Goal: Find specific page/section: Find specific page/section

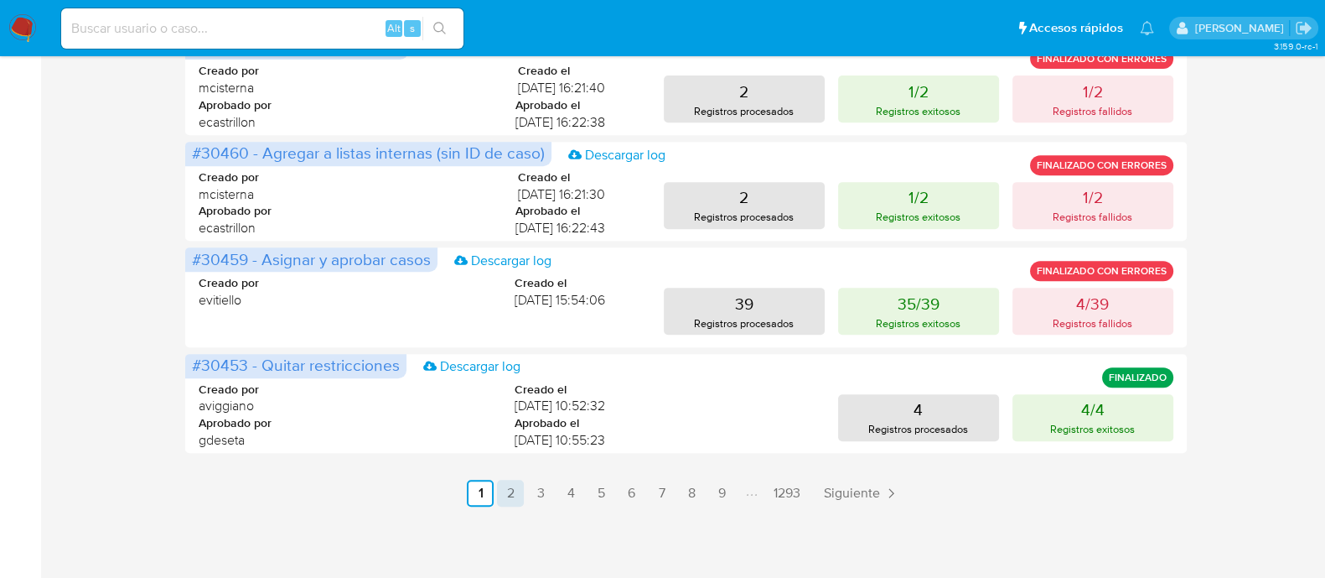
click at [508, 498] on link "2" at bounding box center [510, 493] width 27 height 27
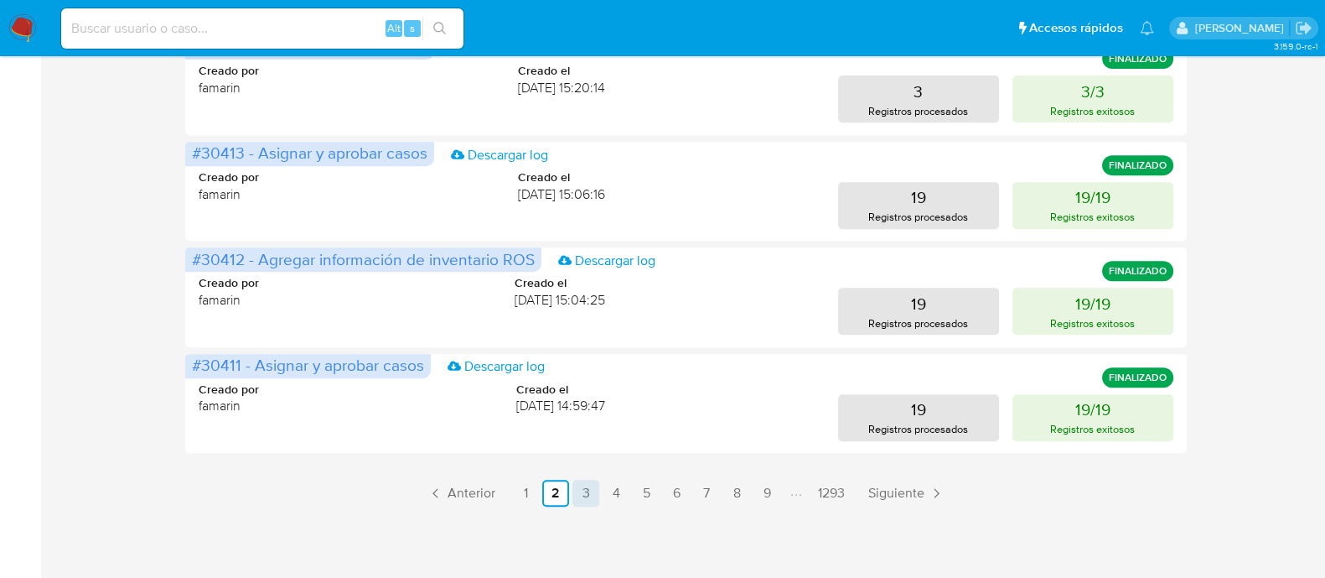
click at [577, 496] on link "3" at bounding box center [586, 493] width 27 height 27
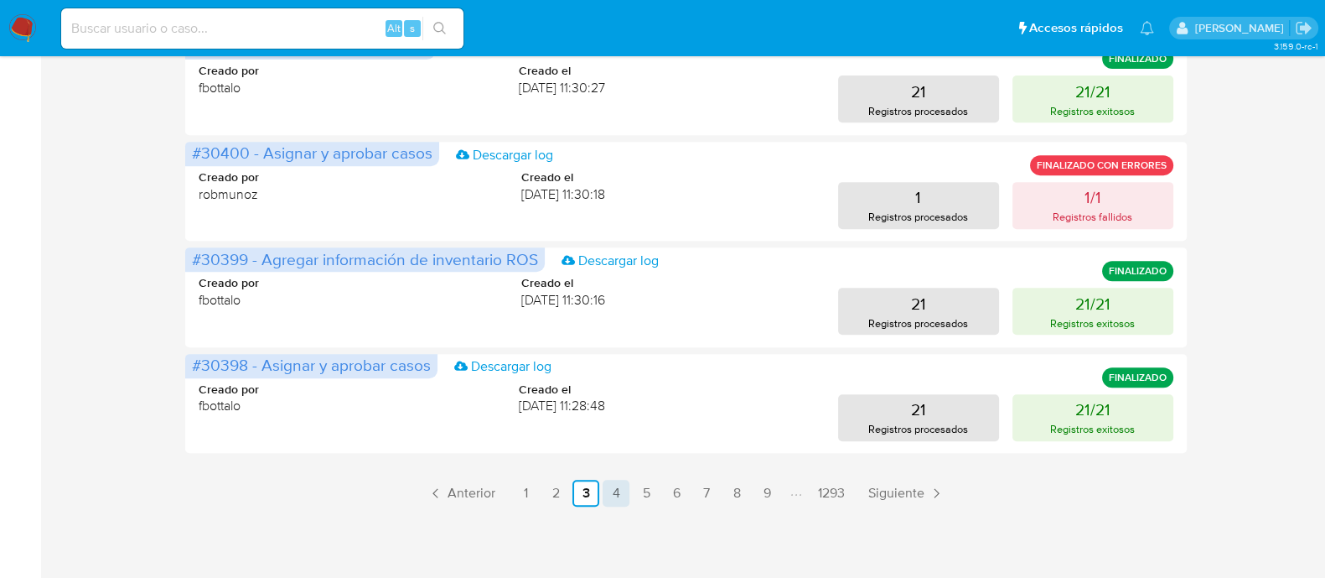
click at [616, 495] on link "4" at bounding box center [616, 493] width 27 height 27
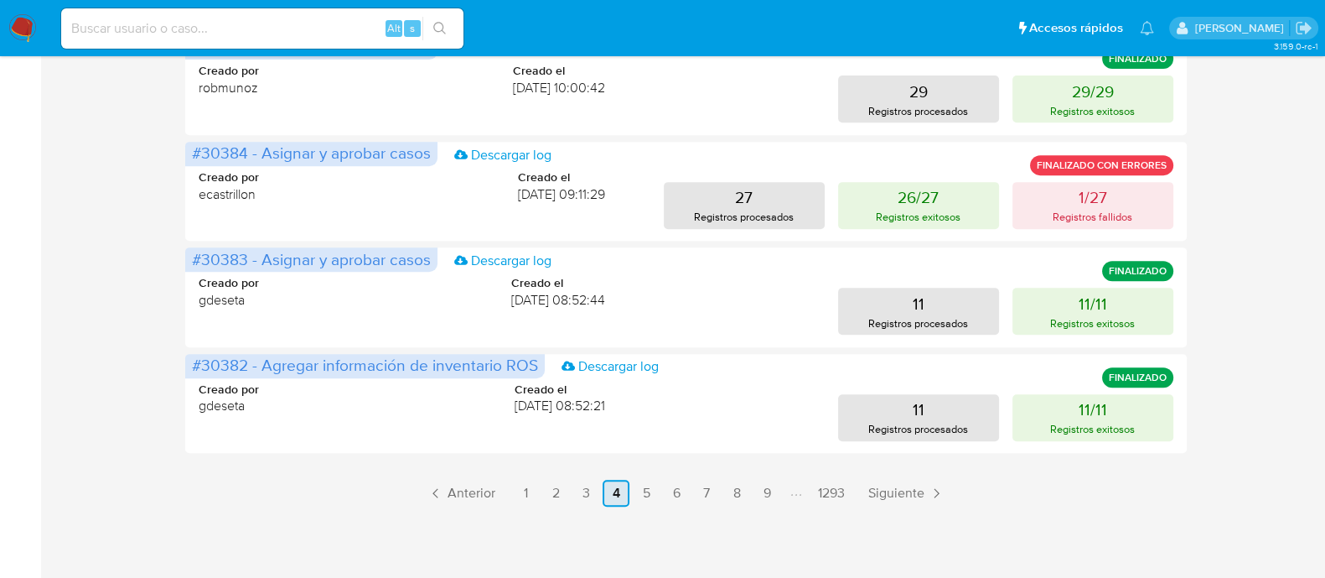
scroll to position [599, 0]
click at [639, 485] on link "5" at bounding box center [646, 493] width 27 height 27
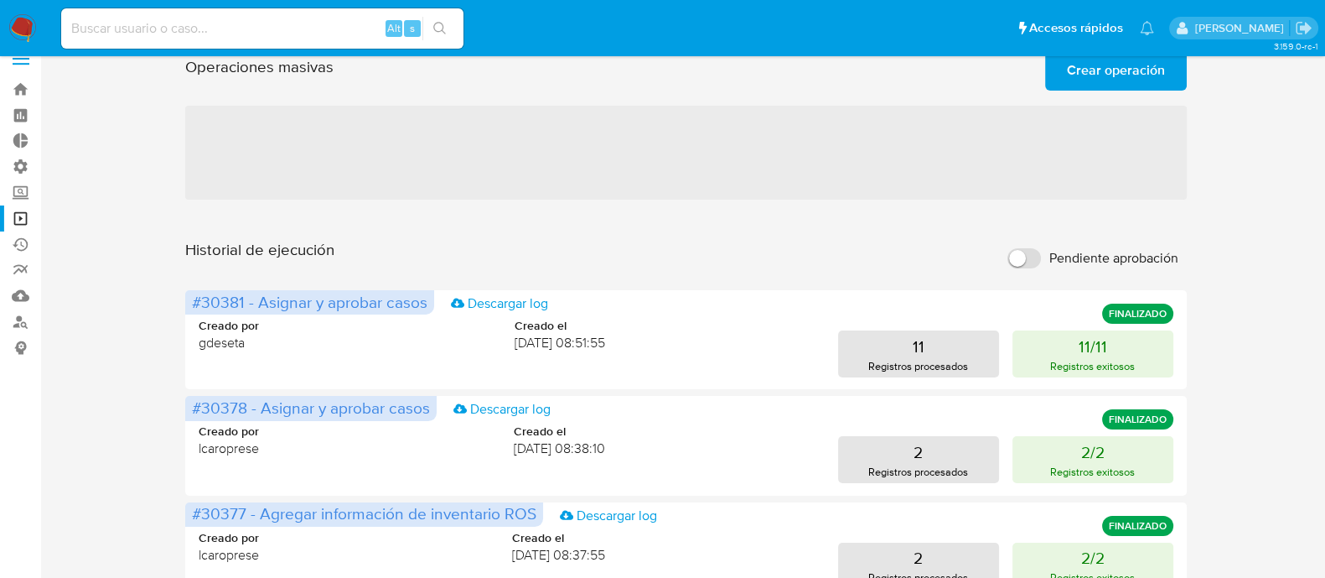
scroll to position [0, 0]
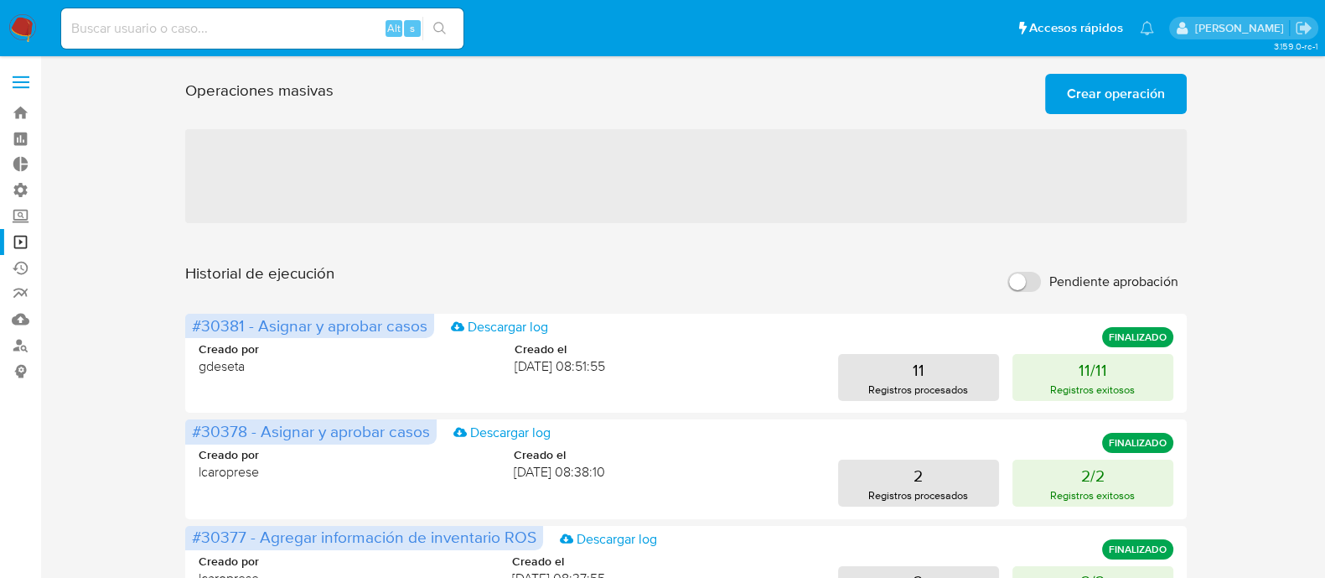
click at [727, 161] on span "‌" at bounding box center [685, 176] width 1001 height 94
